Goal: Task Accomplishment & Management: Manage account settings

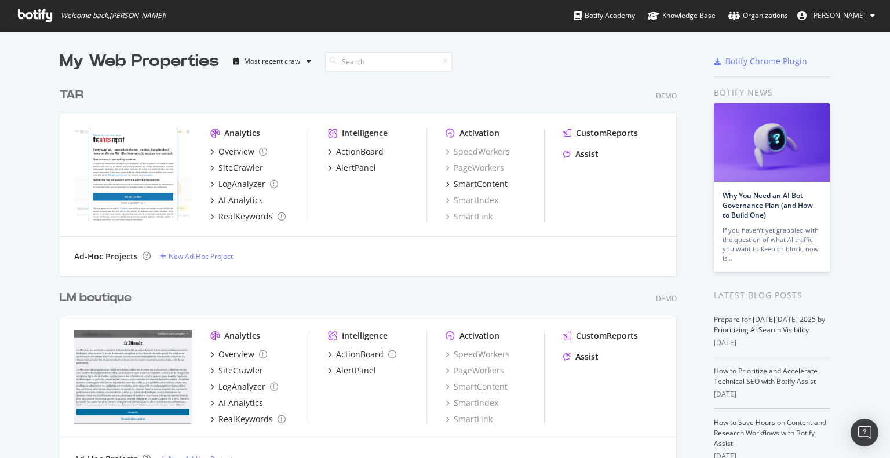
click at [70, 96] on div "TAR" at bounding box center [72, 95] width 24 height 17
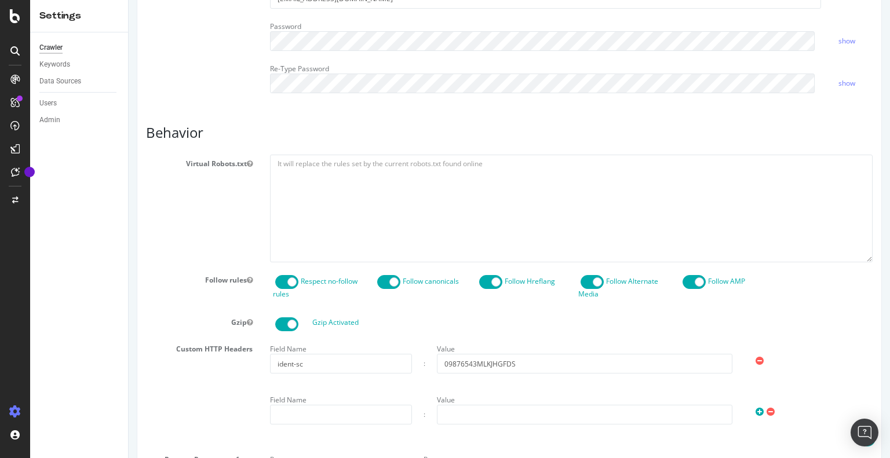
scroll to position [614, 0]
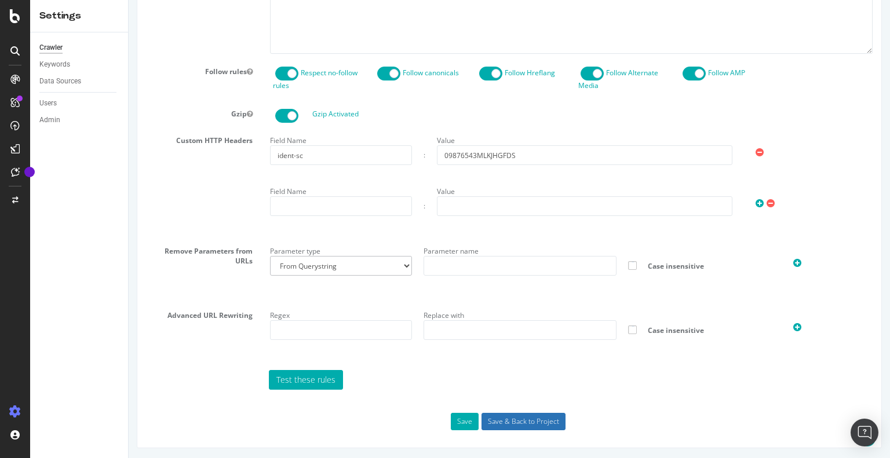
click at [523, 419] on input "Save & Back to Project" at bounding box center [524, 421] width 84 height 17
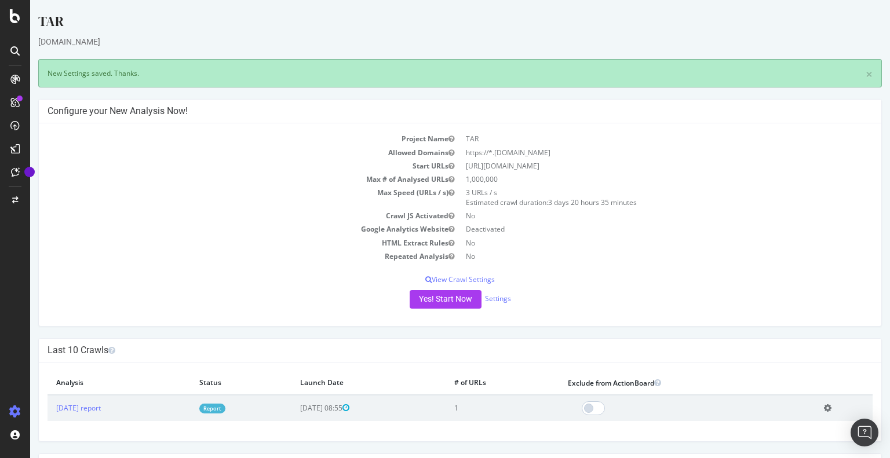
click at [225, 409] on link "Report" at bounding box center [212, 409] width 26 height 10
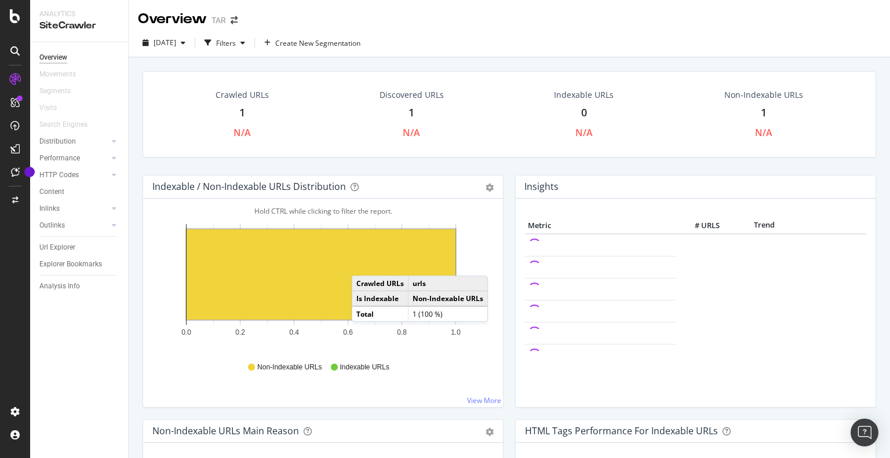
click at [363, 264] on rect "A chart." at bounding box center [321, 275] width 269 height 90
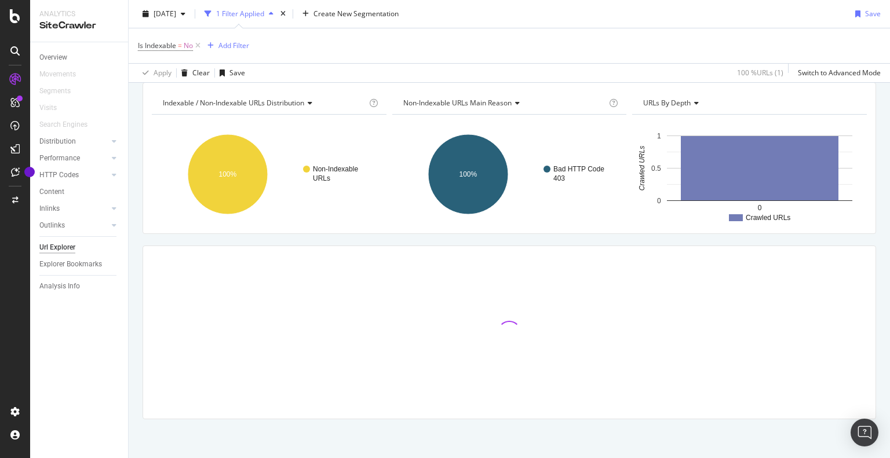
scroll to position [119, 0]
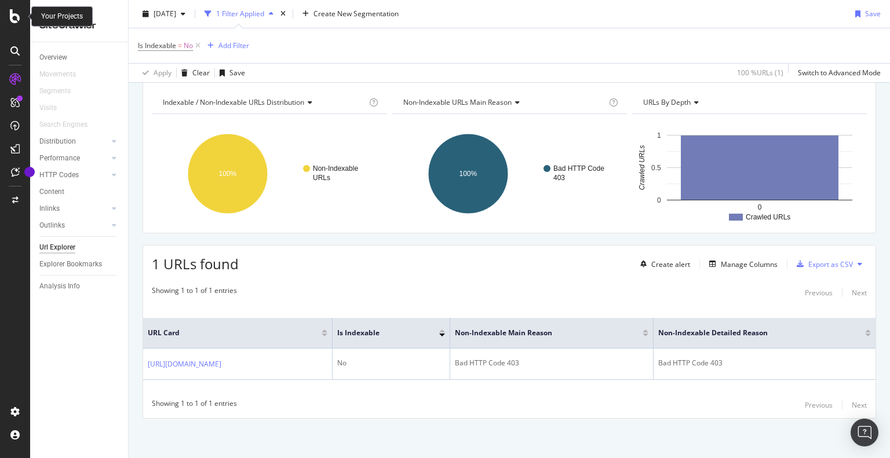
click at [21, 19] on div at bounding box center [15, 16] width 28 height 14
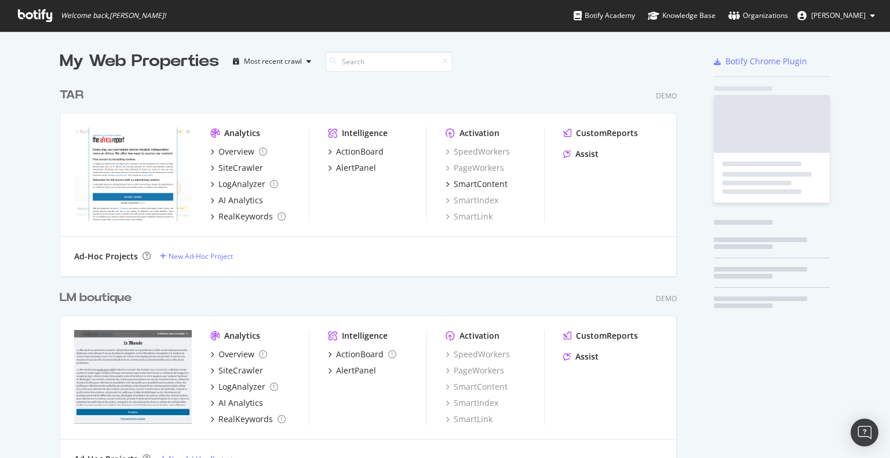
scroll to position [450, 872]
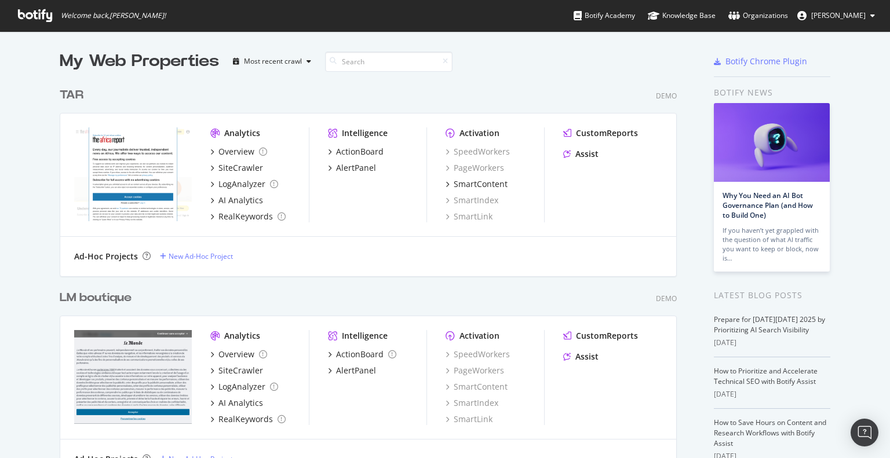
click at [67, 97] on div "TAR" at bounding box center [72, 95] width 24 height 17
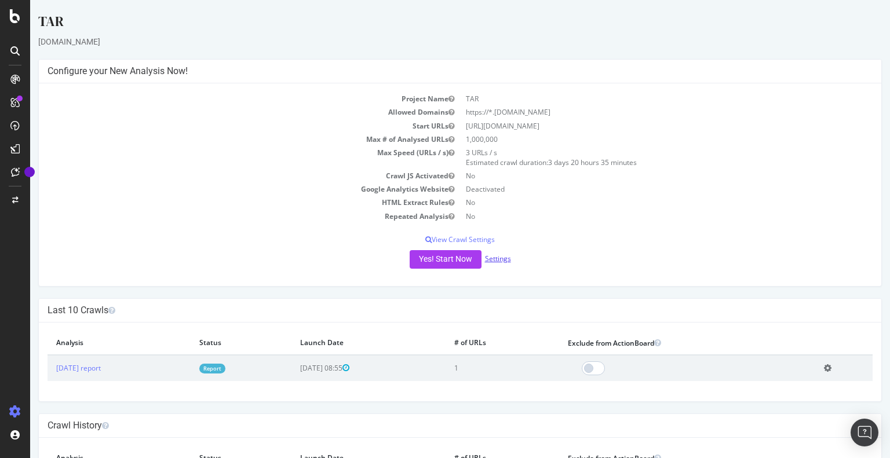
click at [497, 259] on link "Settings" at bounding box center [498, 259] width 26 height 10
click at [467, 245] on div "Project Name TAR Allowed Domains https://*.theafricareport.com Start URLs https…" at bounding box center [460, 184] width 843 height 203
click at [468, 240] on p "View Crawl Settings" at bounding box center [460, 240] width 825 height 10
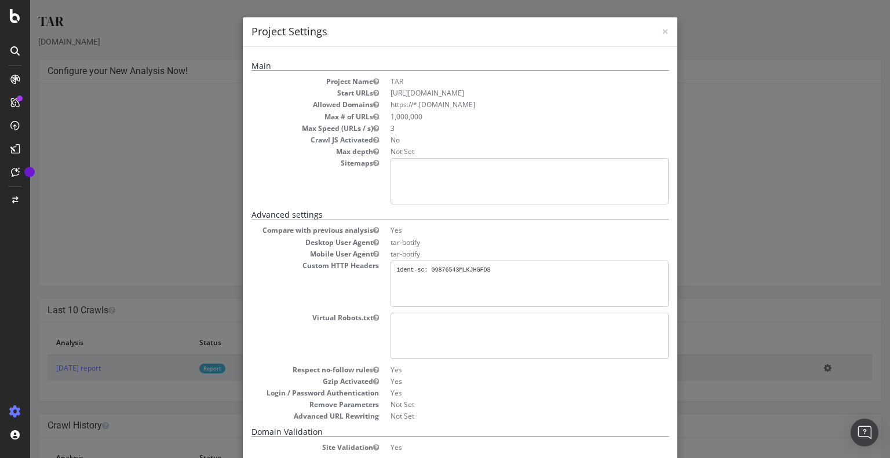
click at [709, 129] on div "× Close Project Settings Main Project Name TAR Start URLs https://www.theafrica…" at bounding box center [460, 229] width 860 height 458
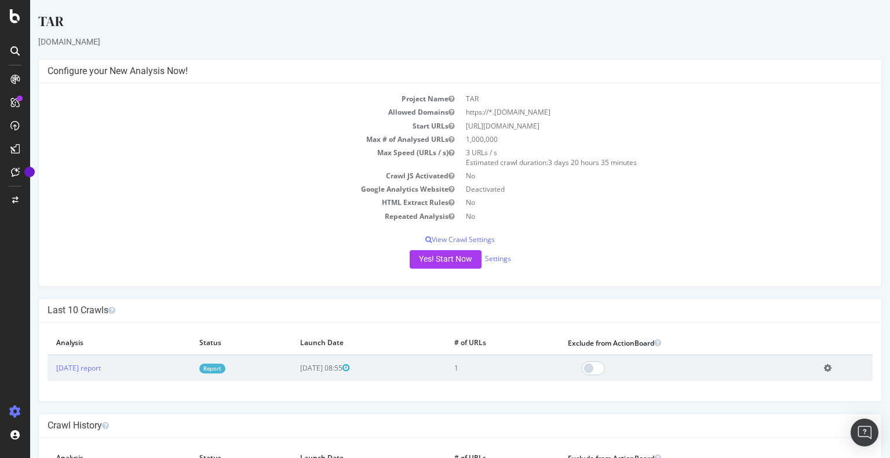
drag, startPoint x: 463, startPoint y: 123, endPoint x: 590, endPoint y: 122, distance: 127.5
click at [590, 122] on td "https://www.theafricareport.com" at bounding box center [666, 125] width 413 height 13
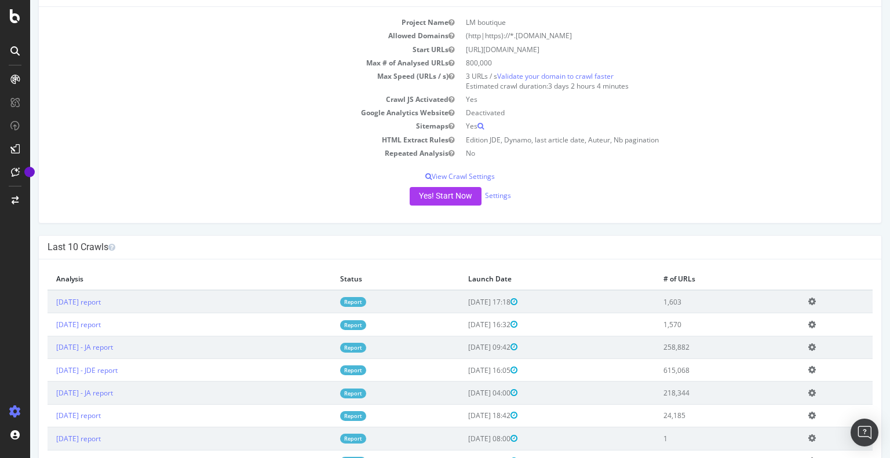
scroll to position [174, 0]
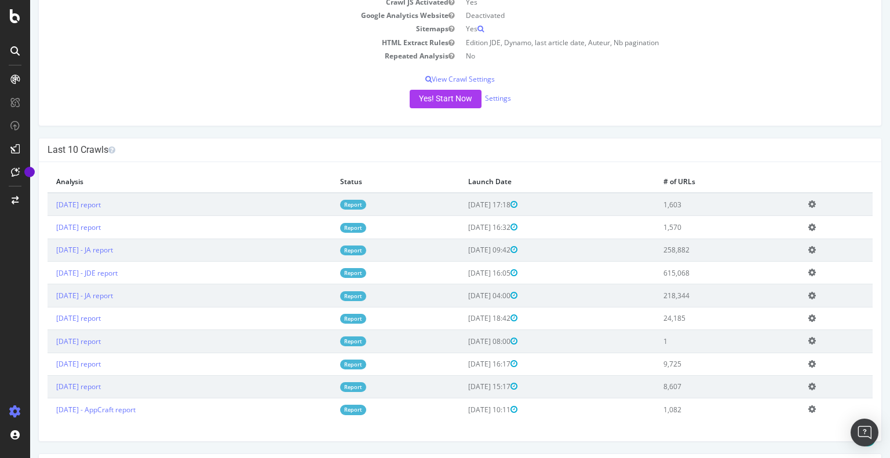
click at [366, 247] on link "Report" at bounding box center [353, 251] width 26 height 10
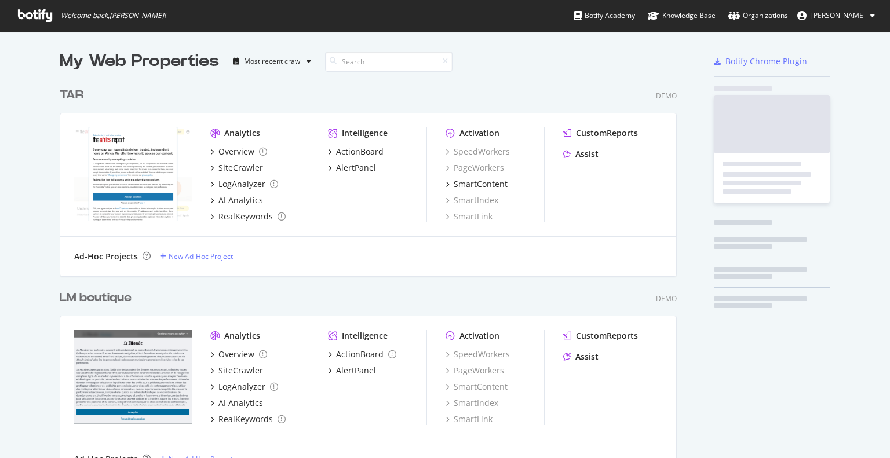
scroll to position [818, 617]
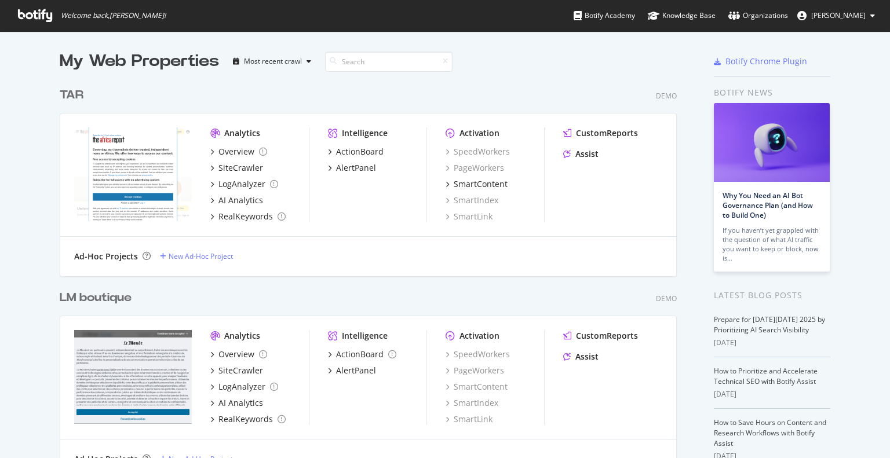
click at [64, 96] on div "TAR" at bounding box center [72, 95] width 24 height 17
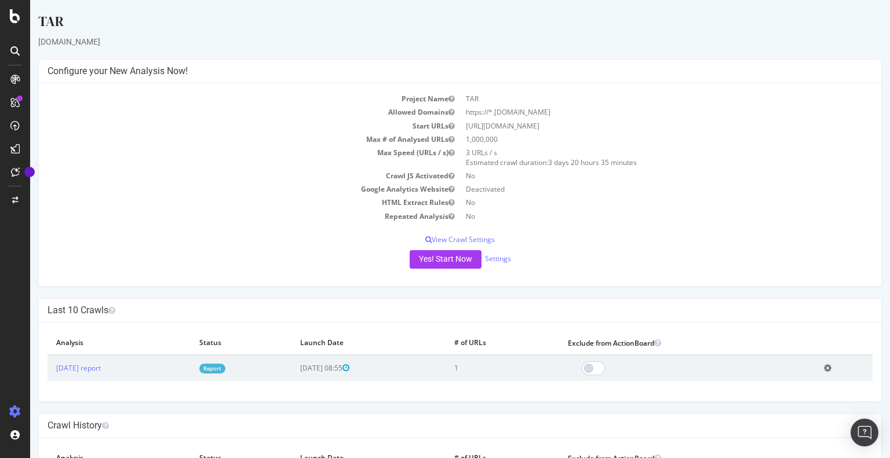
click at [654, 213] on td "No" at bounding box center [666, 216] width 413 height 13
click at [496, 255] on link "Settings" at bounding box center [498, 259] width 26 height 10
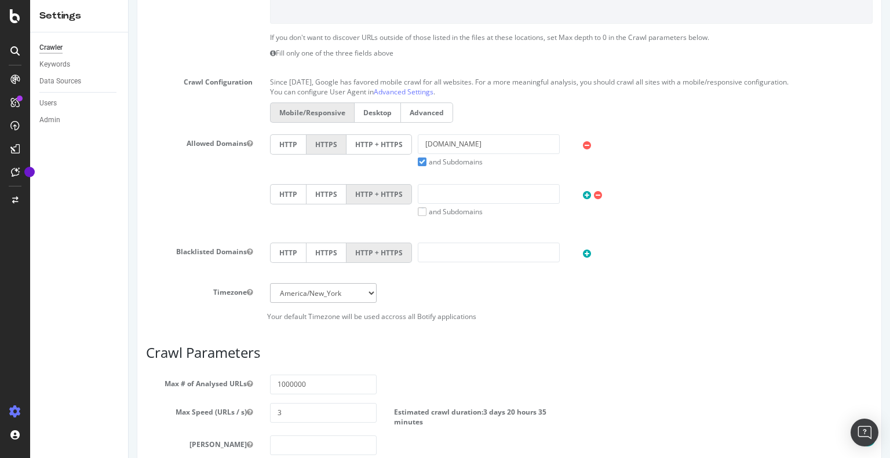
scroll to position [291, 0]
